Goal: Task Accomplishment & Management: Complete application form

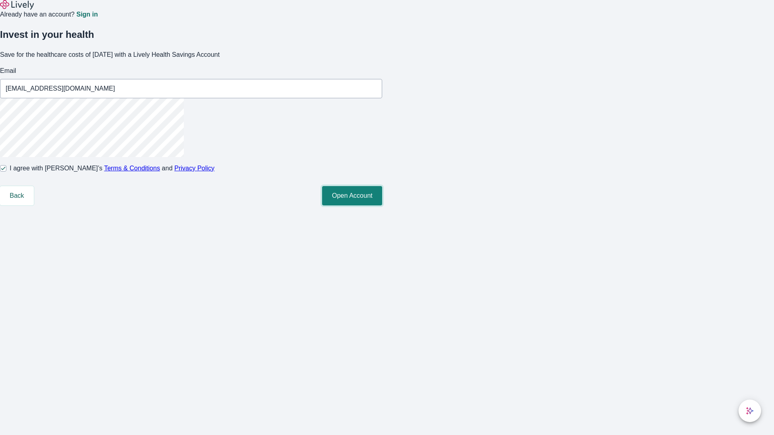
click at [382, 205] on button "Open Account" at bounding box center [352, 195] width 60 height 19
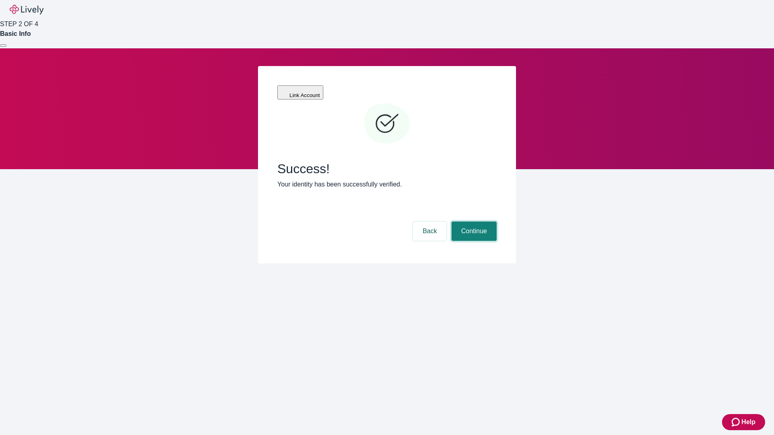
click at [473, 222] on button "Continue" at bounding box center [473, 231] width 45 height 19
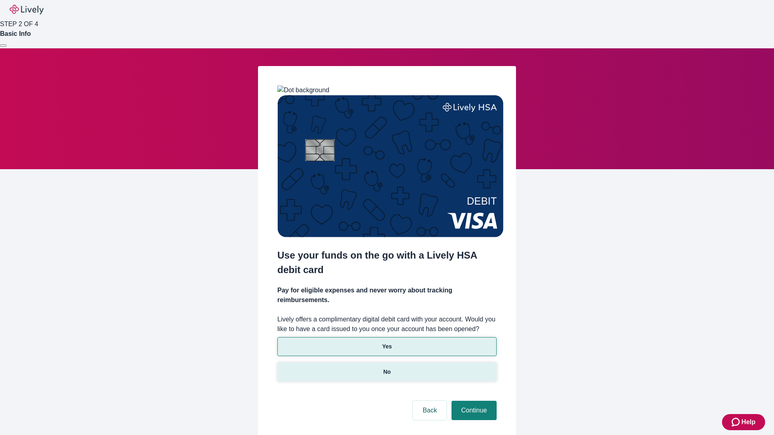
click at [386, 368] on p "No" at bounding box center [387, 372] width 8 height 8
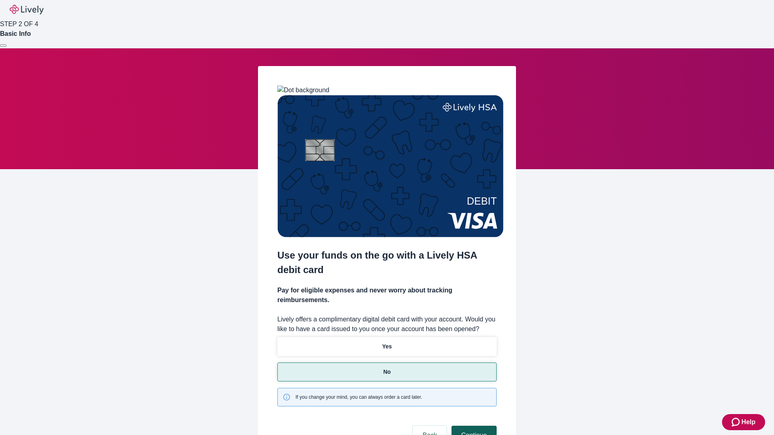
click at [473, 426] on button "Continue" at bounding box center [473, 435] width 45 height 19
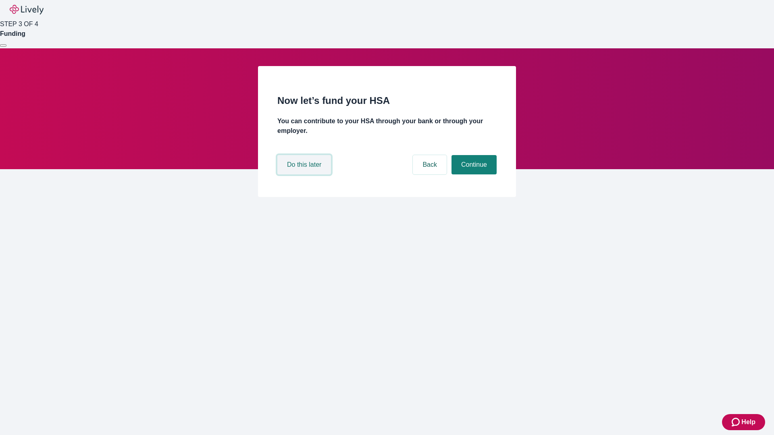
click at [305, 174] on button "Do this later" at bounding box center [304, 164] width 54 height 19
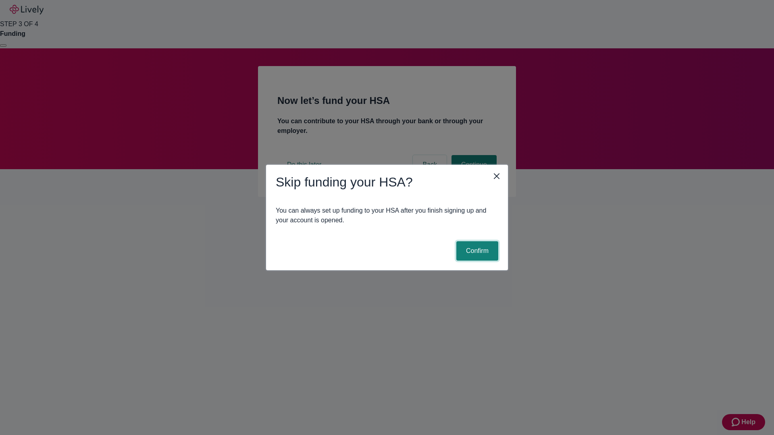
click at [476, 251] on button "Confirm" at bounding box center [477, 250] width 42 height 19
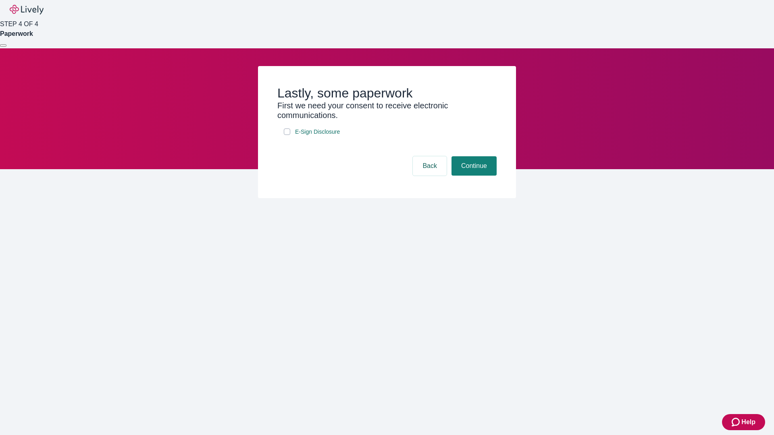
click at [287, 135] on input "E-Sign Disclosure" at bounding box center [287, 132] width 6 height 6
checkbox input "true"
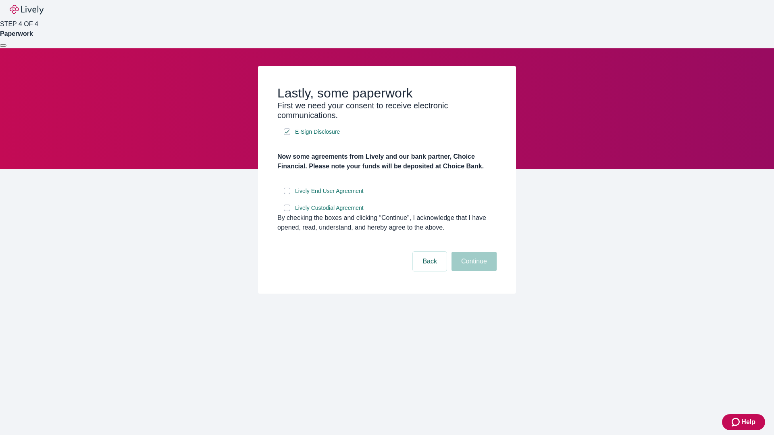
click at [287, 194] on input "Lively End User Agreement" at bounding box center [287, 191] width 6 height 6
checkbox input "true"
click at [287, 211] on input "Lively Custodial Agreement" at bounding box center [287, 208] width 6 height 6
checkbox input "true"
click at [473, 271] on button "Continue" at bounding box center [473, 261] width 45 height 19
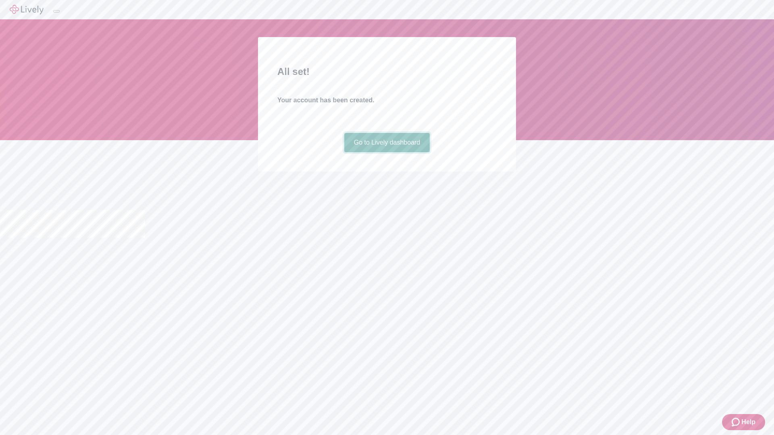
click at [386, 152] on link "Go to Lively dashboard" at bounding box center [387, 142] width 86 height 19
